Goal: Task Accomplishment & Management: Contribute content

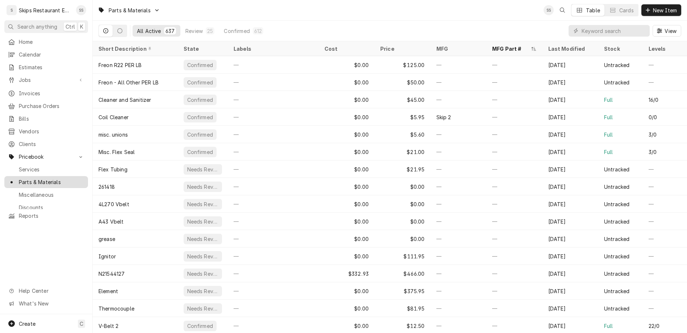
click at [34, 178] on span "Parts & Materials" at bounding box center [52, 182] width 66 height 8
click at [626, 25] on input "Dynamic Content Wrapper" at bounding box center [614, 31] width 64 height 12
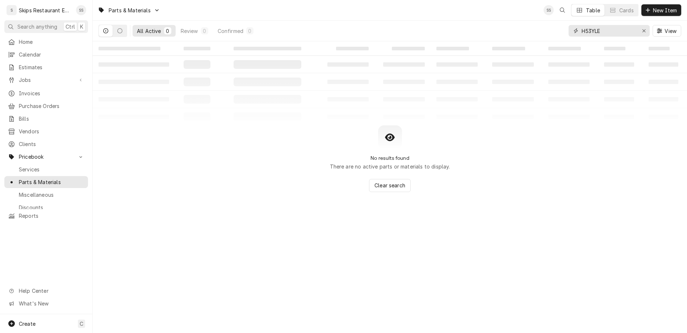
type input "H53YLES"
drag, startPoint x: 629, startPoint y: 22, endPoint x: 603, endPoint y: 22, distance: 26.1
click at [603, 25] on input "H53YLES" at bounding box center [609, 31] width 54 height 12
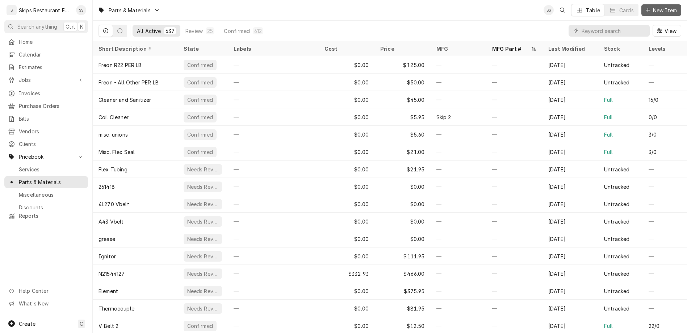
click at [669, 7] on span "New Item" at bounding box center [665, 11] width 27 height 8
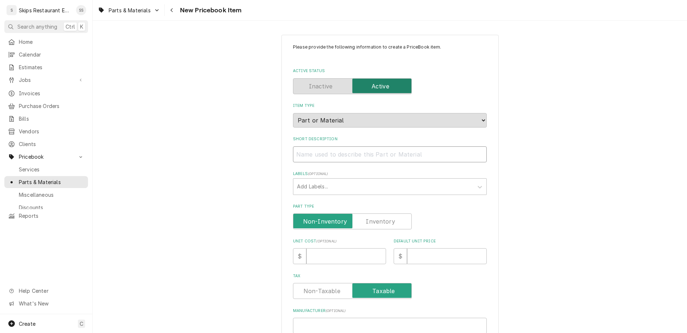
click at [345, 146] on input "Short Description" at bounding box center [390, 154] width 194 height 16
type textarea "x"
type input "1"
type textarea "x"
type input "1."
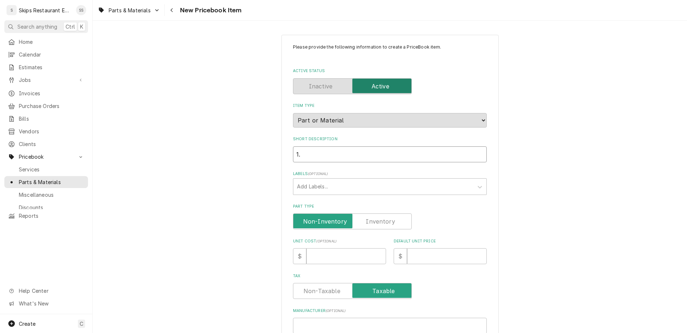
type textarea "x"
type input "1.5"
type textarea "x"
type input "1.5"
type textarea "x"
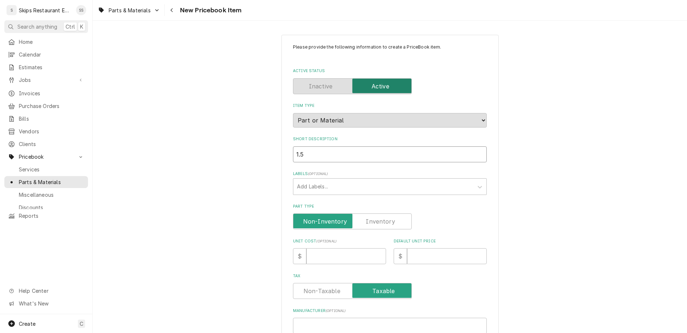
type input "1.5 H"
type textarea "x"
type input "1.5 Hp"
type textarea "x"
type input "1.5 Hp"
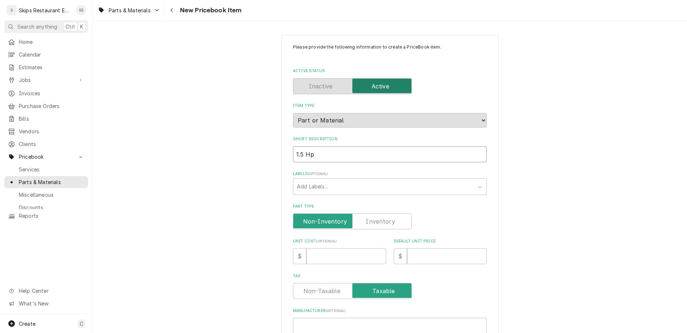
type textarea "x"
type input "1.5 Hp M"
type textarea "x"
type input "1.5 Hp Mo"
type textarea "x"
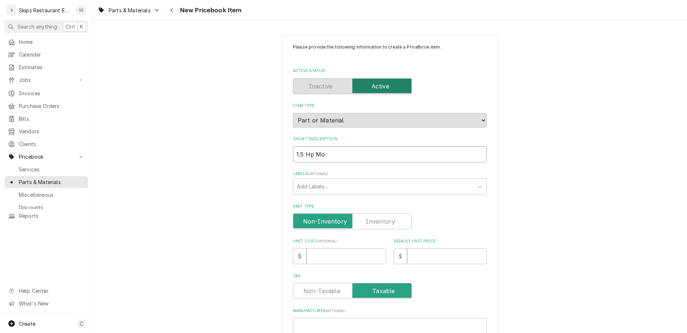
type input "1.5 Hp Mot"
type textarea "x"
type input "1.5 Hp Moto"
type textarea "x"
type input "1.5 Hp Motor"
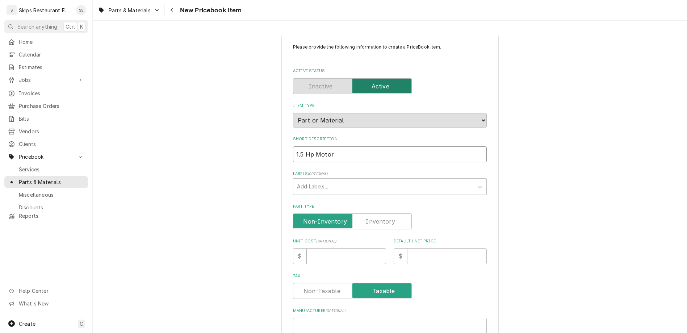
type textarea "x"
type input "1.5 Hp Motor"
type textarea "x"
type input "1.5 Hp Motor 1"
type textarea "x"
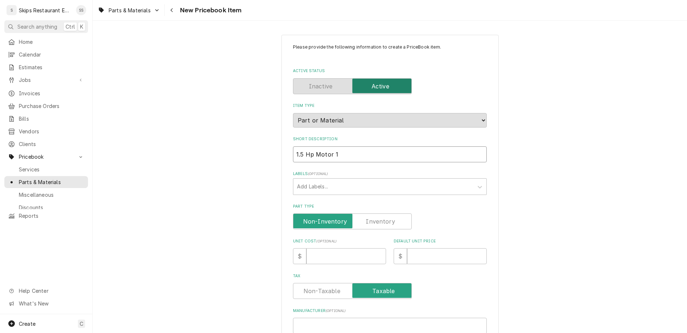
type input "1.5 Hp Motor 18"
type textarea "x"
type input "1.5 Hp Motor 180"
type textarea "x"
type input "1.5 Hp Motor 1800"
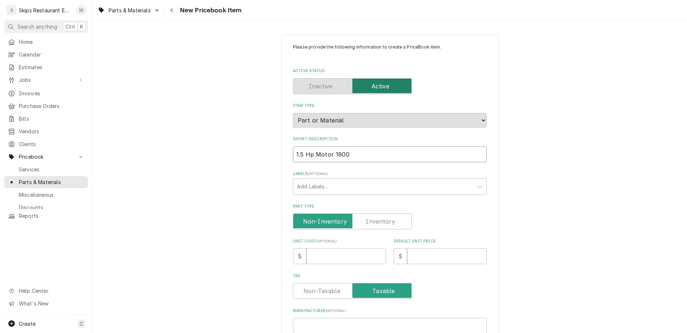
type textarea "x"
type input "1.5 Hp Motor 1800"
type textarea "x"
type input "1.5 Hp Motor 1800 R"
type textarea "x"
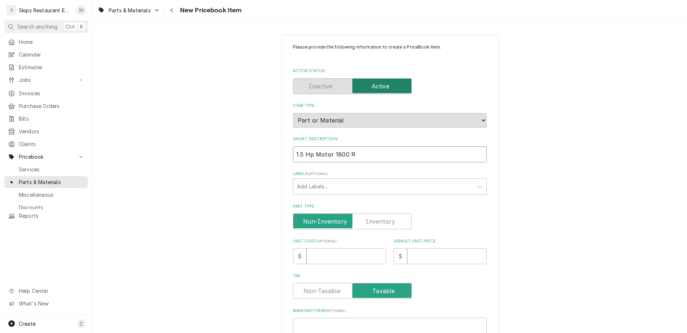
type input "1.5 Hp Motor 1800 RP"
type textarea "x"
type input "1.5 Hp Motor 1800 RPM"
click at [363, 213] on label "Part Type" at bounding box center [352, 221] width 119 height 16
click at [363, 213] on input "Part Type" at bounding box center [352, 221] width 112 height 16
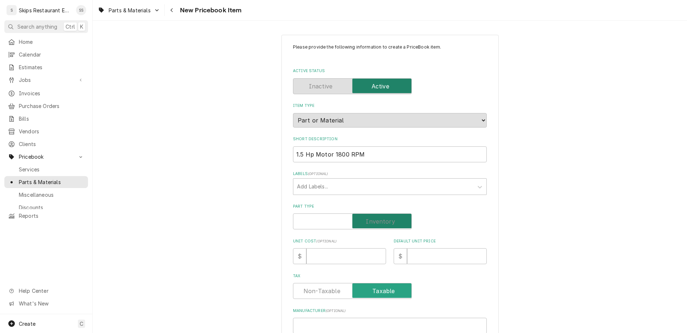
checkbox input "true"
click at [407, 248] on input "Default Unit Price" at bounding box center [447, 256] width 80 height 16
type textarea "x"
type input "5"
type textarea "x"
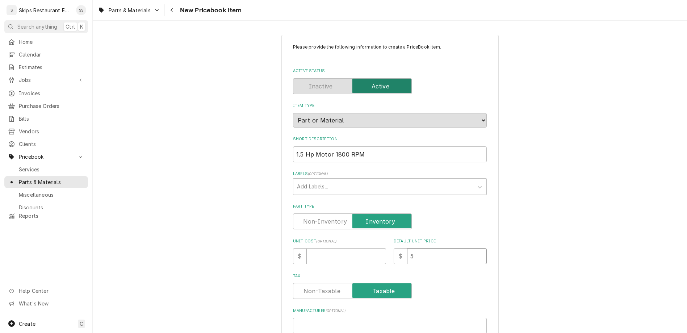
type input "59"
type textarea "x"
type input "590"
paste input "H53YLES"
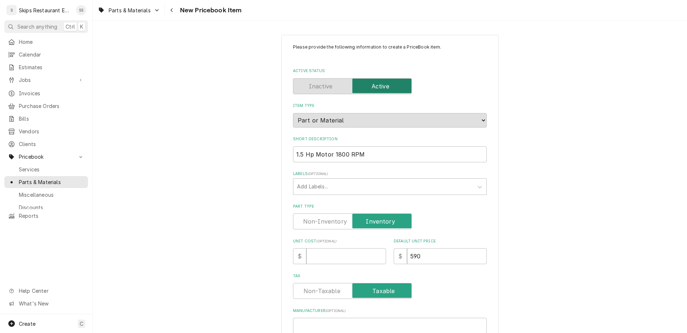
type textarea "x"
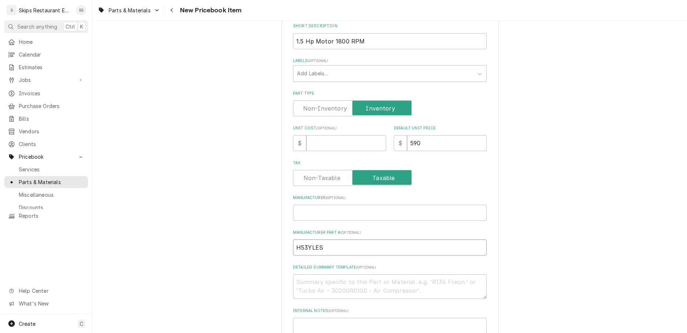
scroll to position [226, 0]
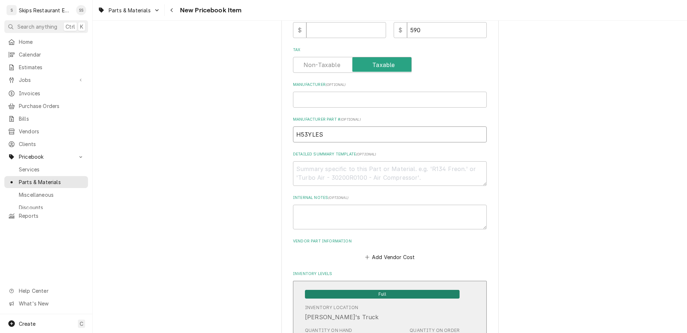
type input "H53YLES"
click at [363, 290] on span "Full" at bounding box center [382, 294] width 155 height 9
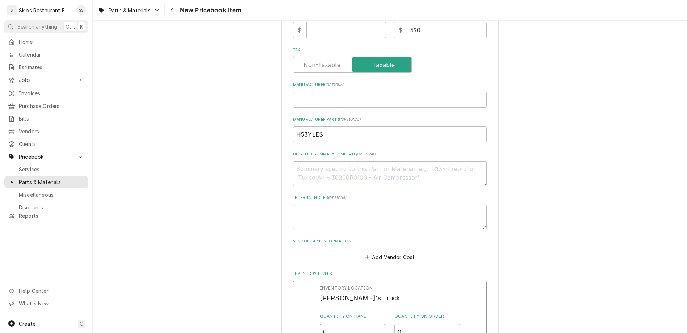
drag, startPoint x: 335, startPoint y: 207, endPoint x: 314, endPoint y: 209, distance: 21.1
click at [320, 324] on input "0" at bounding box center [353, 332] width 66 height 16
type input "1"
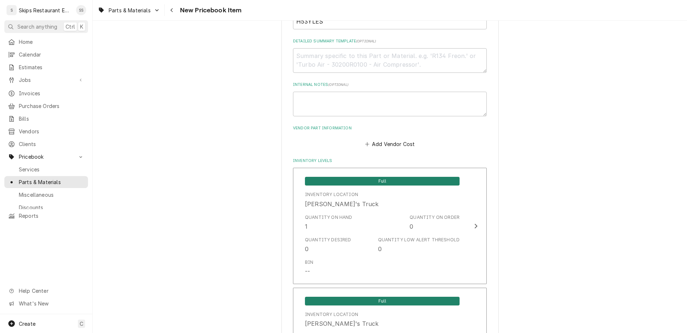
scroll to position [364, 0]
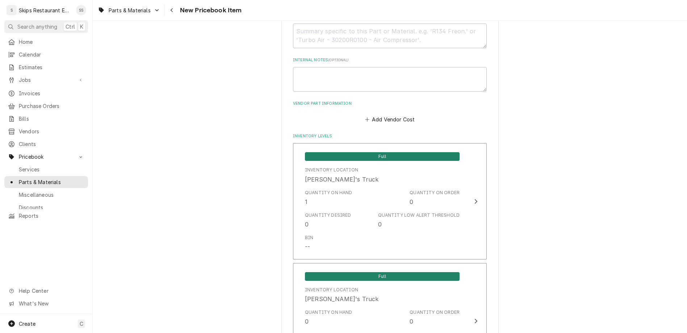
type textarea "x"
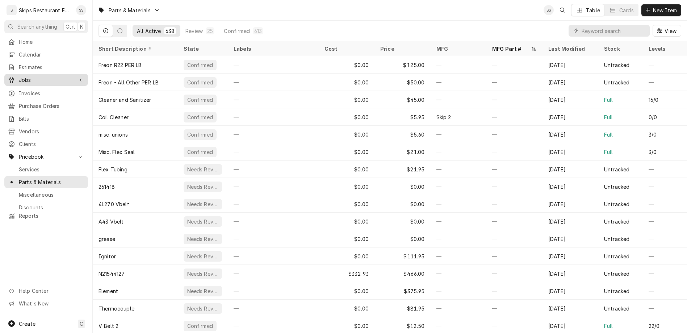
click at [19, 76] on span "Jobs" at bounding box center [46, 80] width 55 height 8
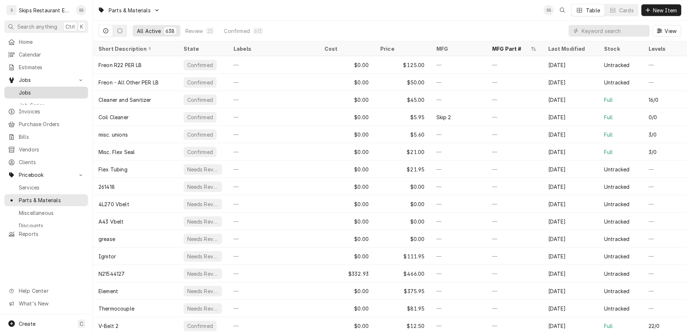
click at [19, 89] on span "Jobs" at bounding box center [52, 93] width 66 height 8
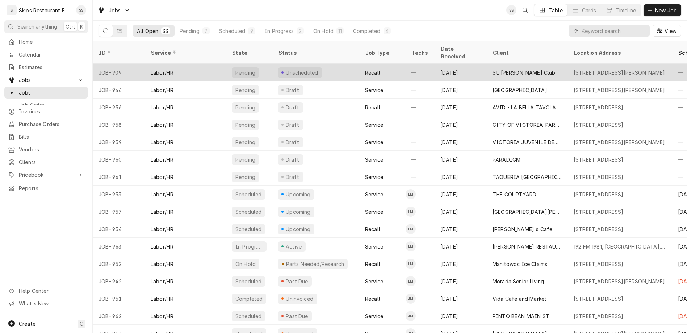
click at [493, 69] on div "St. [PERSON_NAME] Club" at bounding box center [524, 73] width 63 height 8
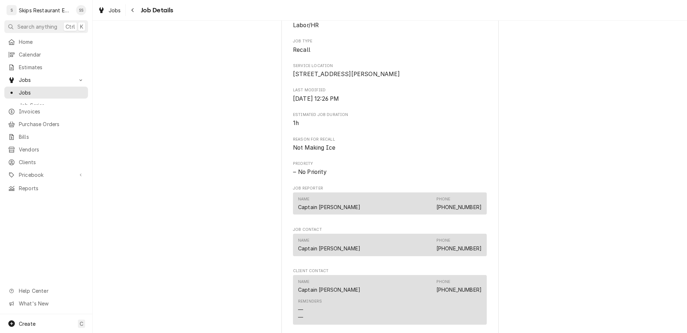
scroll to position [188, 0]
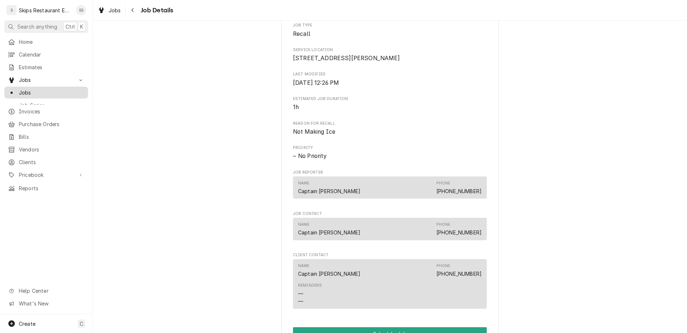
click at [22, 89] on span "Jobs" at bounding box center [52, 93] width 66 height 8
